Goal: Task Accomplishment & Management: Manage account settings

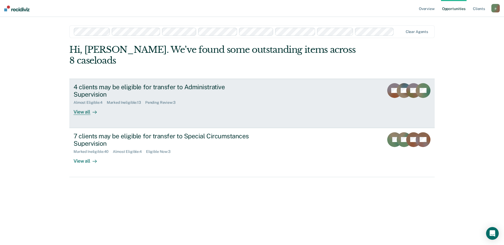
click at [168, 100] on div "Pending Review : 3" at bounding box center [162, 102] width 35 height 4
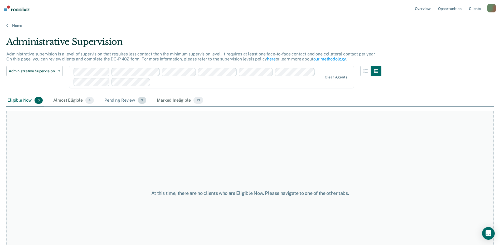
click at [113, 98] on div "Pending Review 3" at bounding box center [125, 101] width 44 height 12
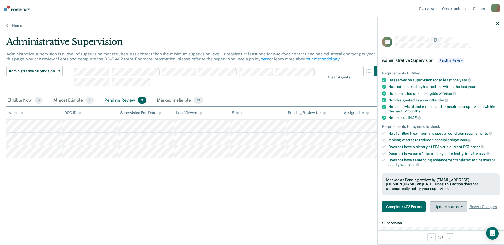
click at [464, 206] on button "Update status" at bounding box center [448, 206] width 37 height 11
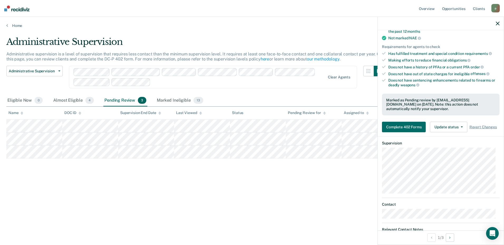
scroll to position [80, 0]
click at [458, 124] on button "Update status" at bounding box center [448, 126] width 37 height 11
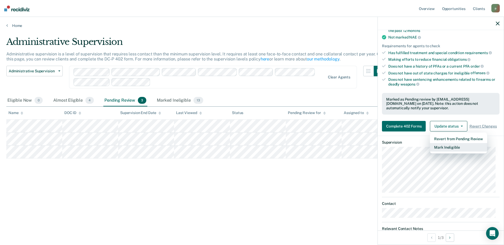
click at [458, 150] on button "Mark Ineligible" at bounding box center [458, 147] width 57 height 8
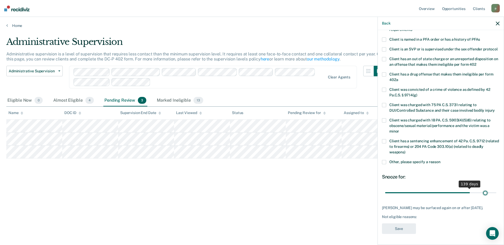
scroll to position [67, 0]
drag, startPoint x: 403, startPoint y: 188, endPoint x: 497, endPoint y: 189, distance: 93.3
type input "180"
click at [496, 189] on input "range" at bounding box center [440, 192] width 111 height 9
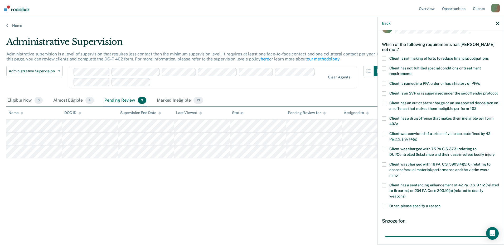
scroll to position [14, 0]
click at [384, 57] on span at bounding box center [384, 59] width 4 height 4
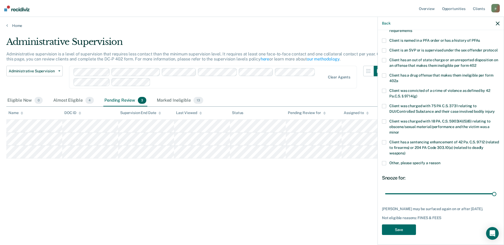
scroll to position [67, 0]
click at [403, 228] on button "Save" at bounding box center [399, 228] width 34 height 11
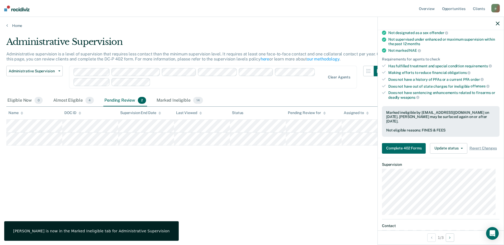
click at [498, 22] on icon "button" at bounding box center [498, 24] width 4 height 4
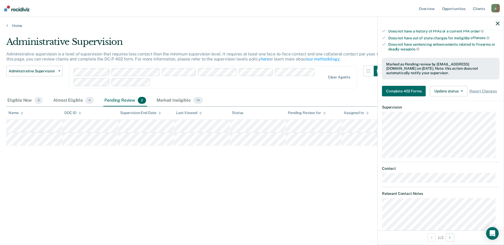
scroll to position [115, 0]
click at [459, 92] on button "Update status" at bounding box center [448, 91] width 37 height 11
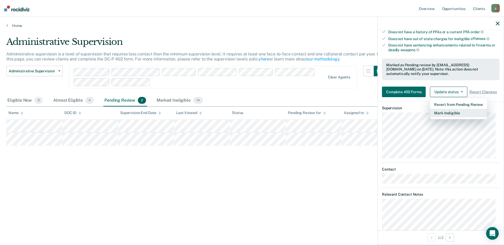
click at [447, 114] on button "Mark Ineligible" at bounding box center [458, 113] width 57 height 8
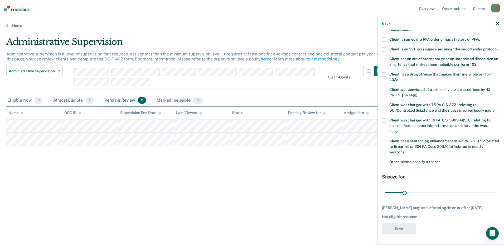
scroll to position [0, 0]
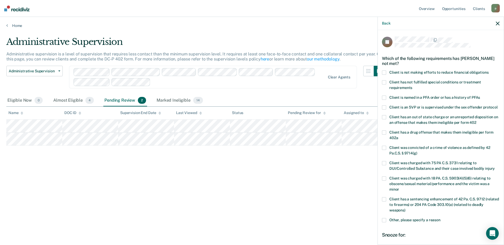
click at [382, 72] on span at bounding box center [384, 72] width 4 height 4
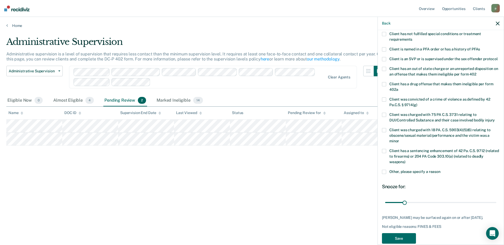
scroll to position [67, 0]
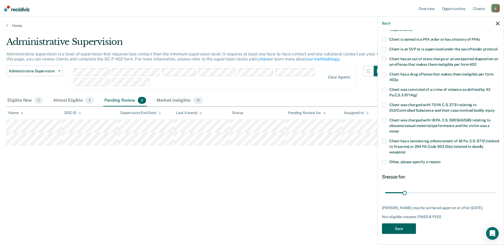
click at [395, 227] on button "Save" at bounding box center [399, 228] width 34 height 11
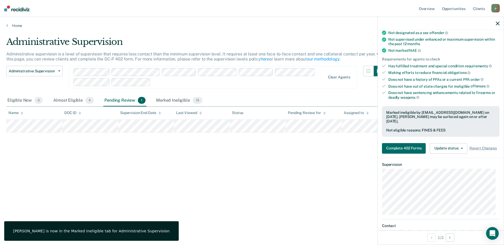
click at [360, 210] on div "Administrative Supervision Administrative supervision is a level of supervision…" at bounding box center [251, 129] width 491 height 186
click at [496, 25] on icon "button" at bounding box center [498, 24] width 4 height 4
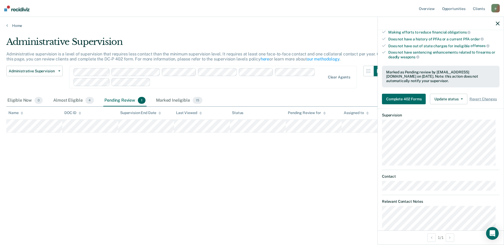
scroll to position [138, 0]
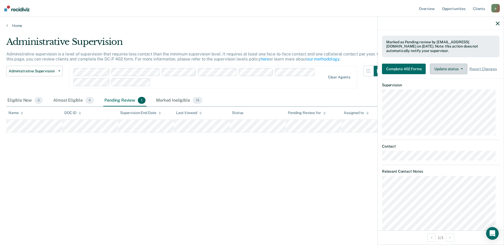
click at [456, 69] on button "Update status" at bounding box center [448, 69] width 37 height 11
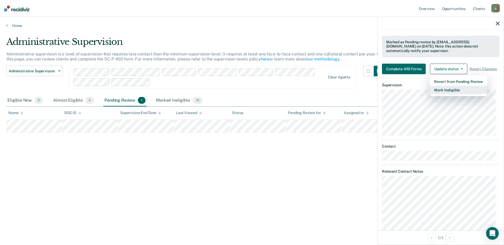
click at [447, 88] on button "Mark Ineligible" at bounding box center [458, 90] width 57 height 8
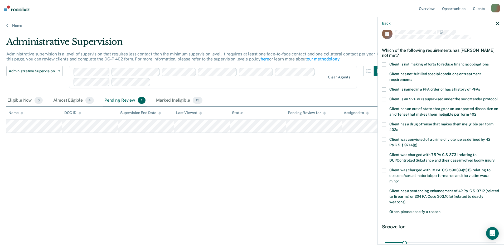
scroll to position [2, 0]
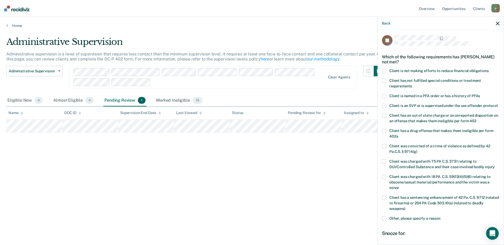
click at [385, 69] on span at bounding box center [384, 71] width 4 height 4
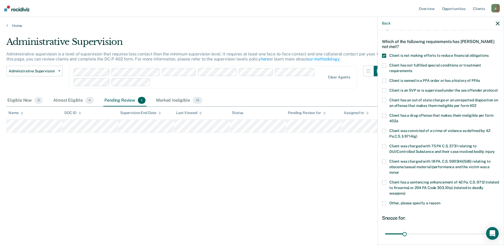
scroll to position [67, 0]
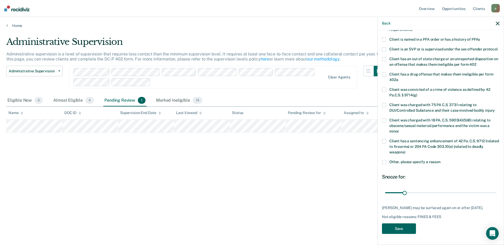
click at [407, 228] on button "Save" at bounding box center [399, 228] width 34 height 11
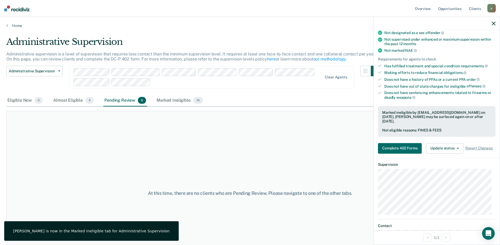
click at [494, 23] on icon "button" at bounding box center [494, 24] width 4 height 4
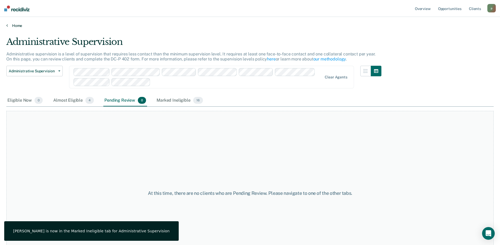
click at [20, 27] on link "Home" at bounding box center [249, 25] width 487 height 5
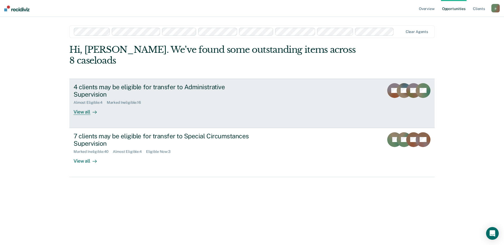
click at [119, 83] on div "4 clients may be eligible for transfer to Administrative Supervision" at bounding box center [166, 90] width 185 height 15
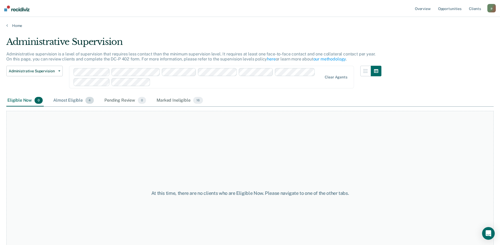
click at [76, 101] on div "Almost Eligible 4" at bounding box center [73, 101] width 43 height 12
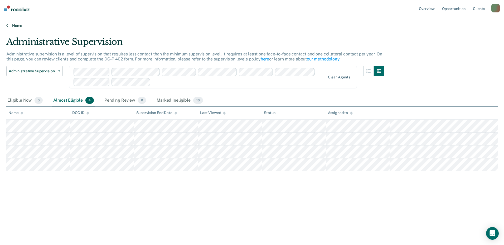
click at [14, 24] on link "Home" at bounding box center [251, 25] width 491 height 5
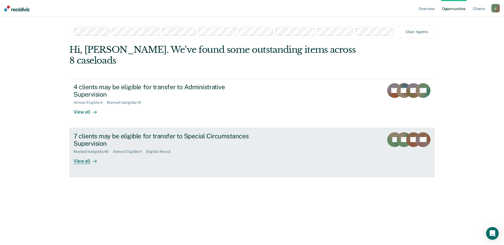
click at [162, 147] on div "Marked Ineligible : 40 Almost Eligible : 4 Eligible Now : 3" at bounding box center [166, 150] width 185 height 7
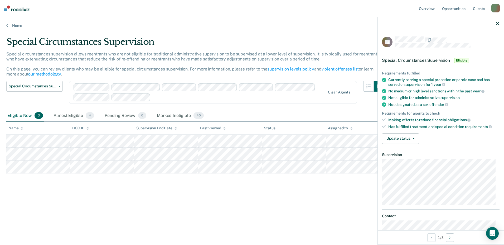
click at [151, 223] on main "Special Circumstances Supervision Special circumstances supervision allows reen…" at bounding box center [252, 135] width 504 height 215
click at [412, 141] on button "Update status" at bounding box center [400, 138] width 37 height 11
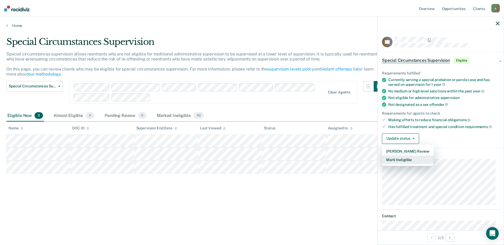
click at [408, 162] on button "Mark Ineligible" at bounding box center [408, 159] width 52 height 8
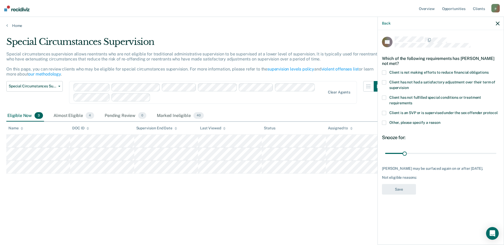
click at [385, 70] on span at bounding box center [384, 72] width 4 height 4
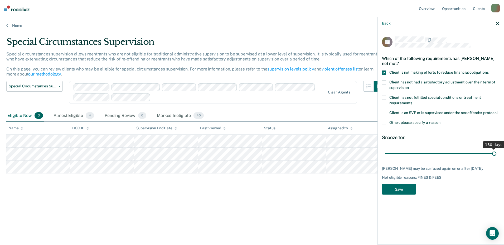
drag, startPoint x: 404, startPoint y: 153, endPoint x: 524, endPoint y: 158, distance: 120.0
type input "180"
click at [496, 158] on input "range" at bounding box center [440, 152] width 111 height 9
click at [407, 191] on button "Save" at bounding box center [399, 189] width 34 height 11
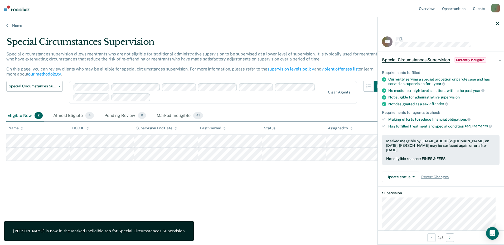
click at [293, 200] on div "Special Circumstances Supervision Special circumstances supervision allows reen…" at bounding box center [251, 120] width 491 height 169
click at [494, 22] on div at bounding box center [441, 23] width 126 height 13
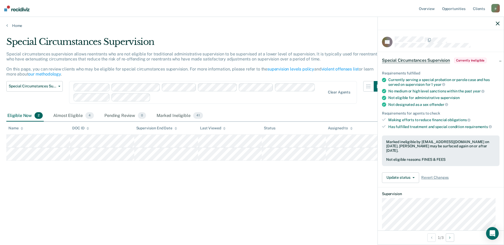
click at [498, 22] on icon "button" at bounding box center [498, 24] width 4 height 4
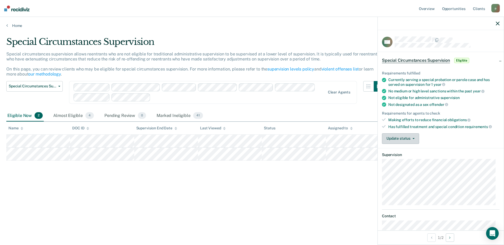
click at [411, 138] on span "button" at bounding box center [412, 138] width 4 height 1
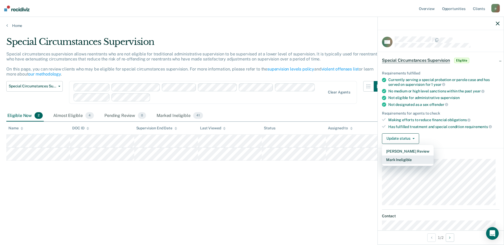
click at [408, 157] on button "Mark Ineligible" at bounding box center [408, 159] width 52 height 8
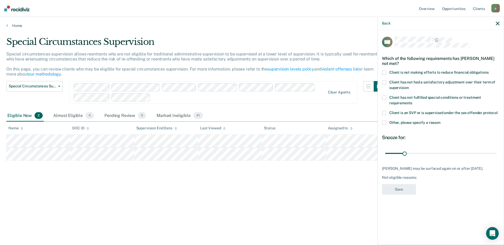
click at [384, 98] on span at bounding box center [384, 97] width 4 height 4
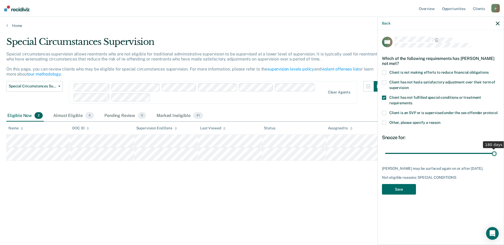
drag, startPoint x: 405, startPoint y: 153, endPoint x: 525, endPoint y: 152, distance: 119.4
type input "180"
click at [496, 152] on input "range" at bounding box center [440, 152] width 111 height 9
click at [406, 184] on button "Save" at bounding box center [399, 189] width 34 height 11
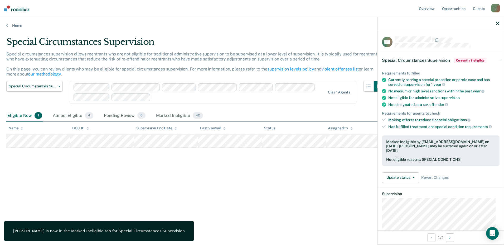
click at [499, 21] on button "button" at bounding box center [498, 23] width 4 height 4
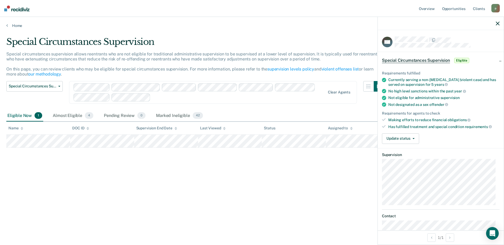
click at [496, 23] on icon "button" at bounding box center [498, 24] width 4 height 4
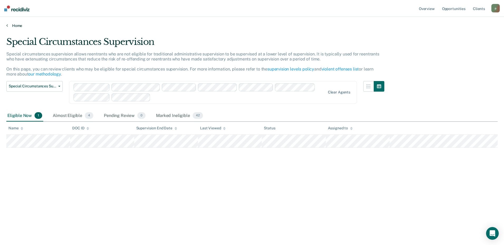
click at [16, 26] on link "Home" at bounding box center [251, 25] width 491 height 5
